Goal: Navigation & Orientation: Find specific page/section

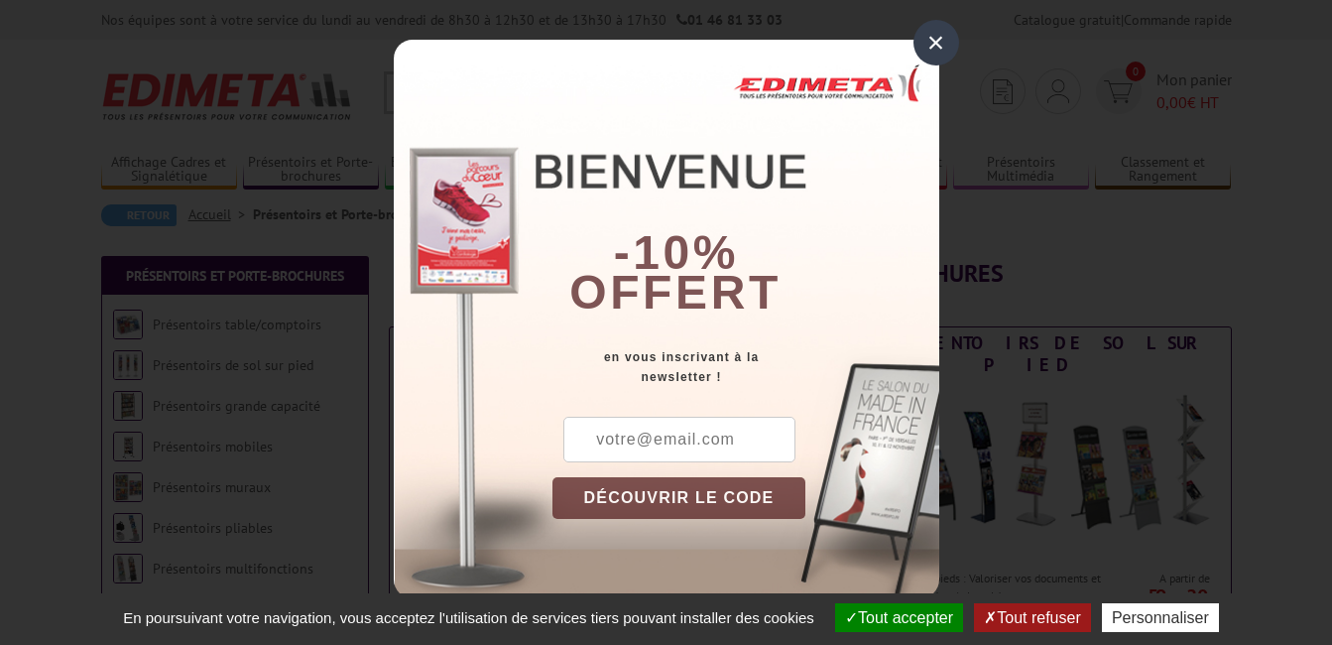
click at [929, 33] on div "×" at bounding box center [937, 43] width 46 height 46
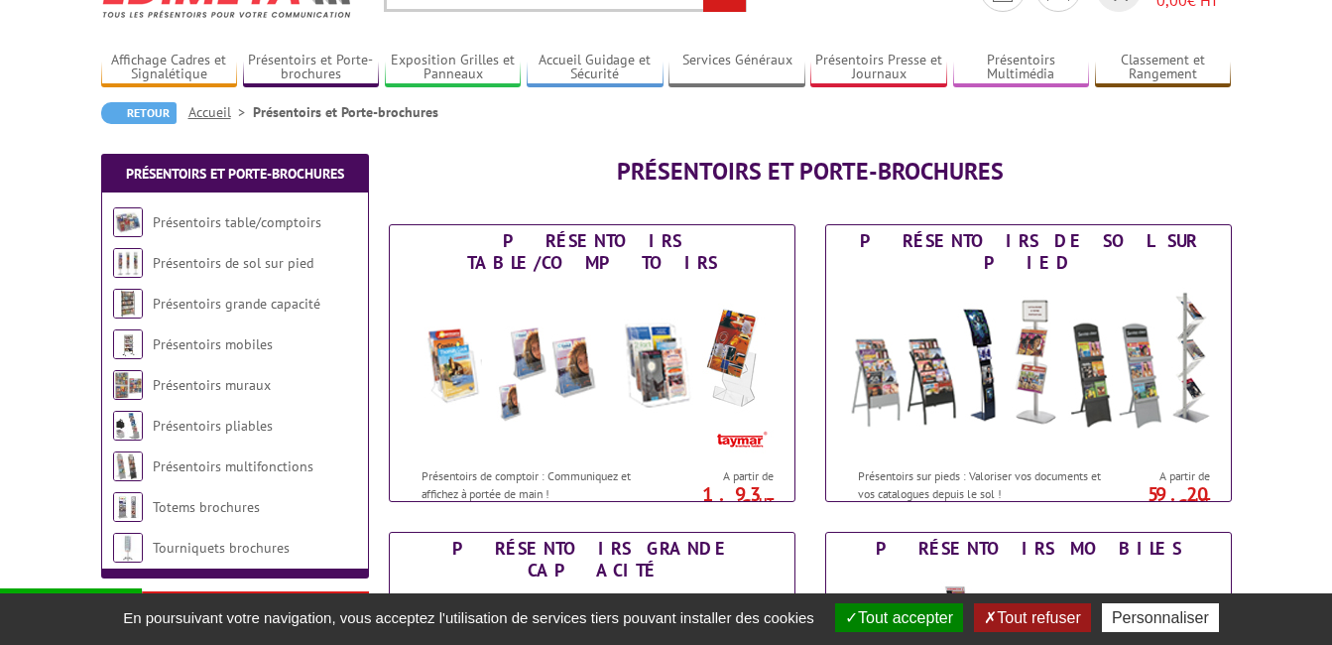
scroll to position [198, 0]
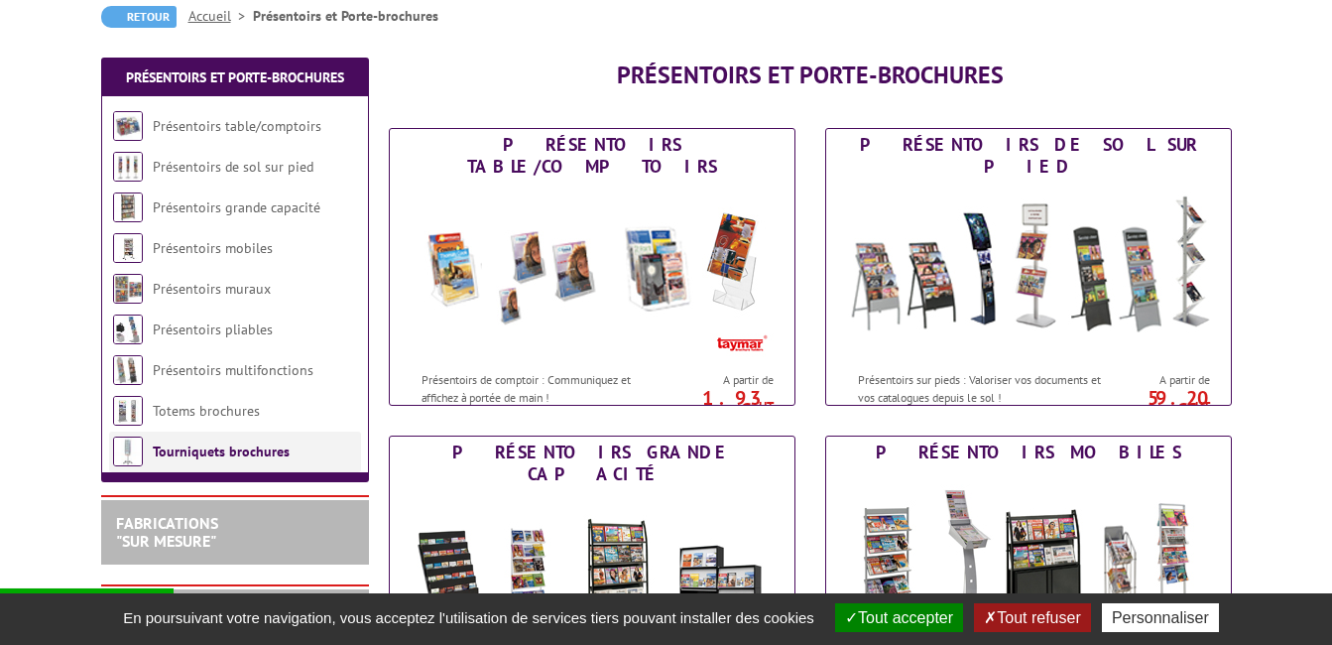
click at [254, 452] on link "Tourniquets brochures" at bounding box center [221, 452] width 137 height 18
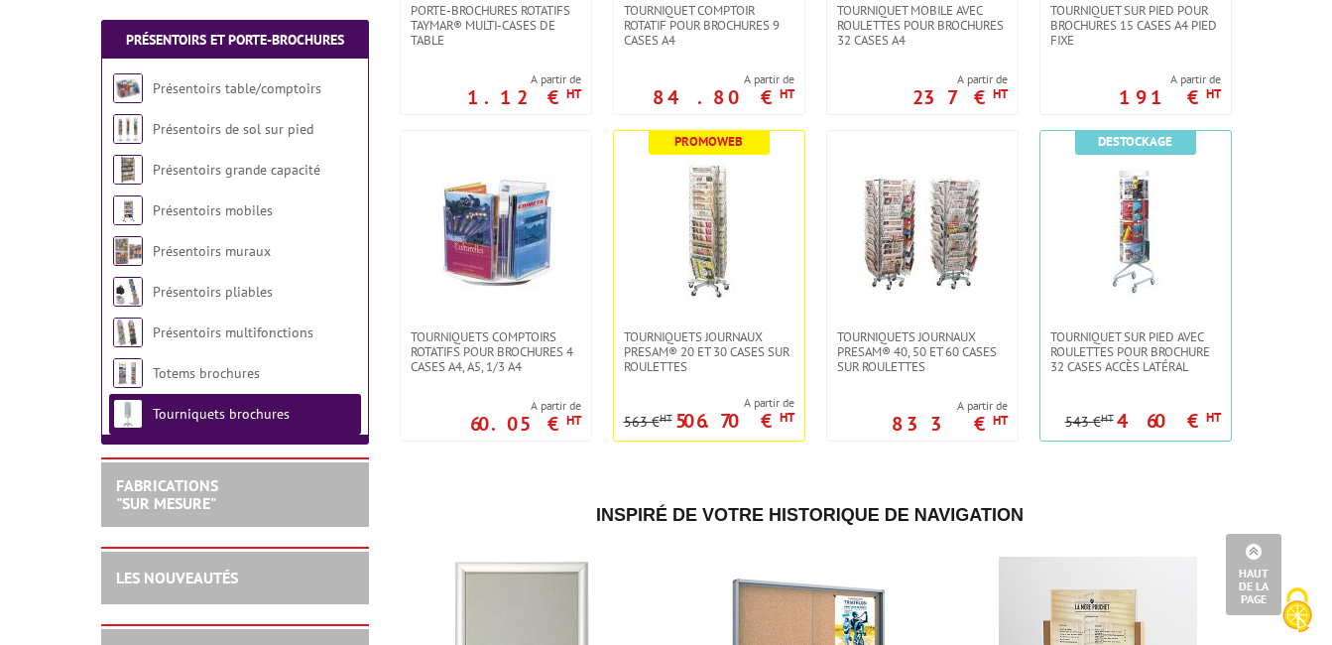
scroll to position [482, 0]
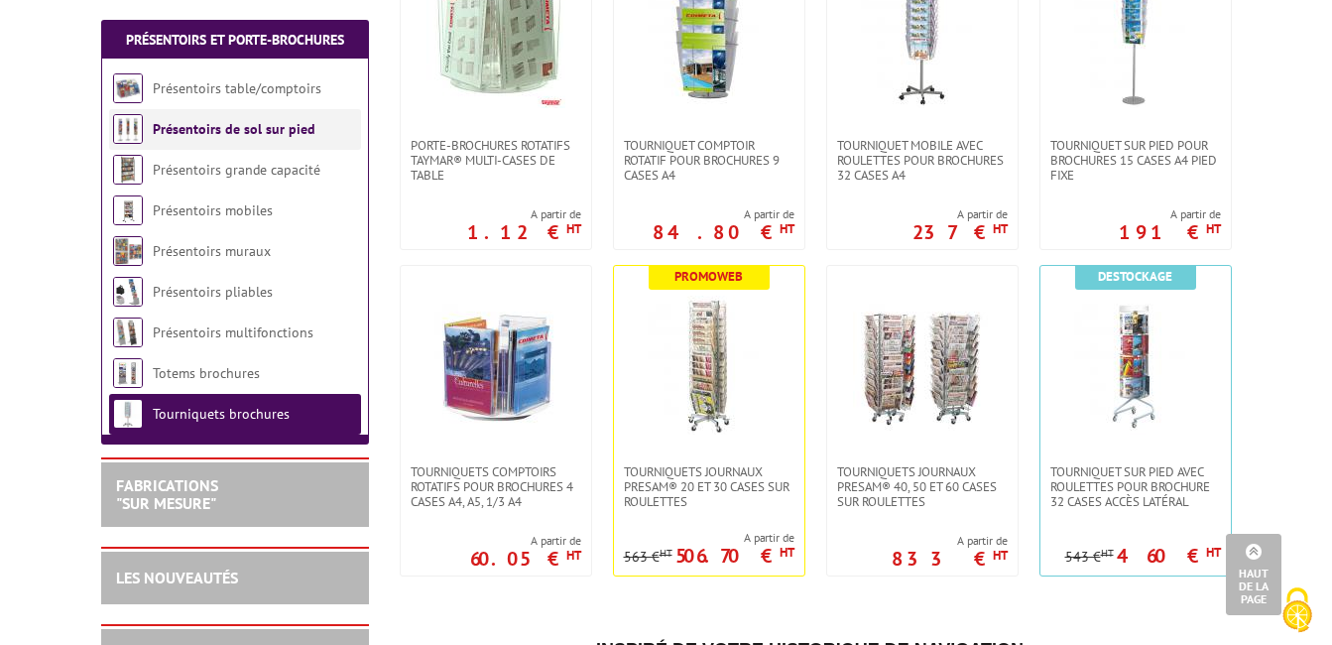
click at [281, 125] on link "Présentoirs de sol sur pied" at bounding box center [234, 129] width 163 height 18
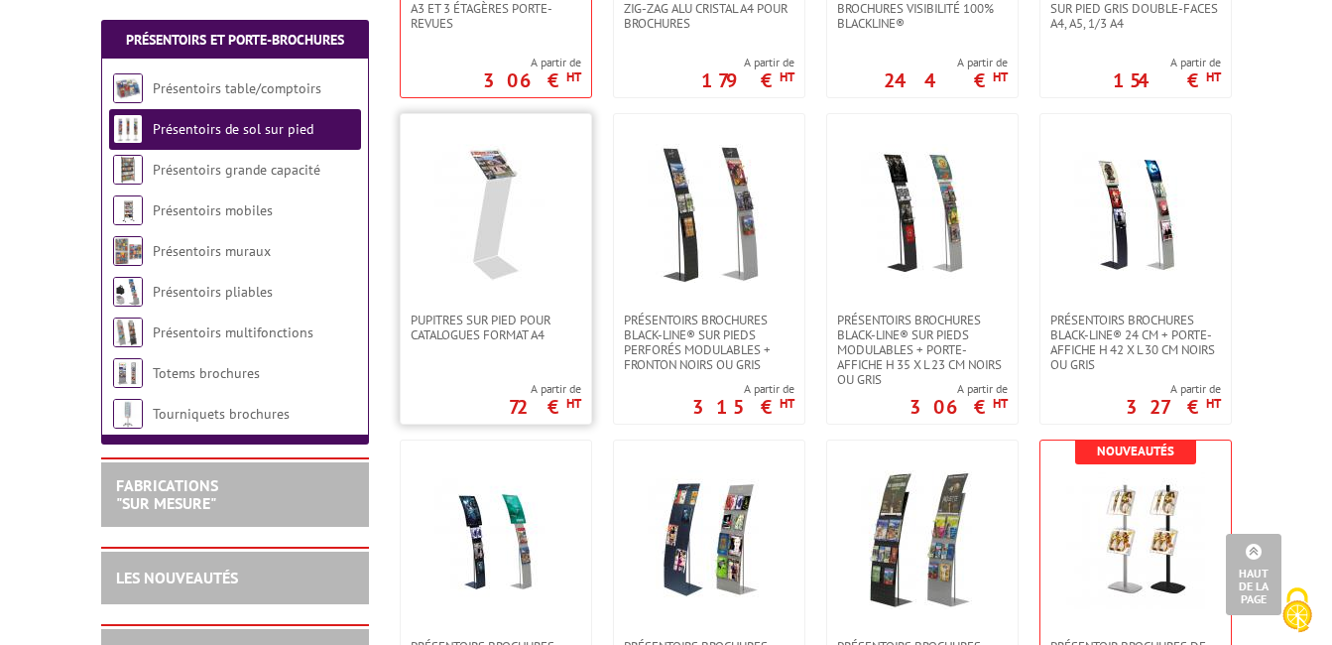
scroll to position [1984, 0]
